Goal: Go to known website: Go to known website

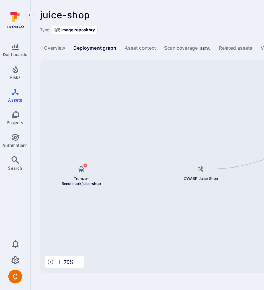
scroll to position [0, 223]
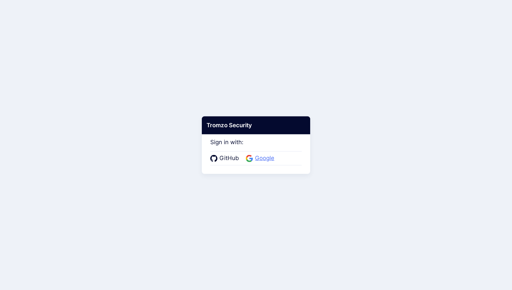
click at [260, 160] on span "Google" at bounding box center [264, 158] width 23 height 9
